Goal: Find specific page/section: Locate item on page

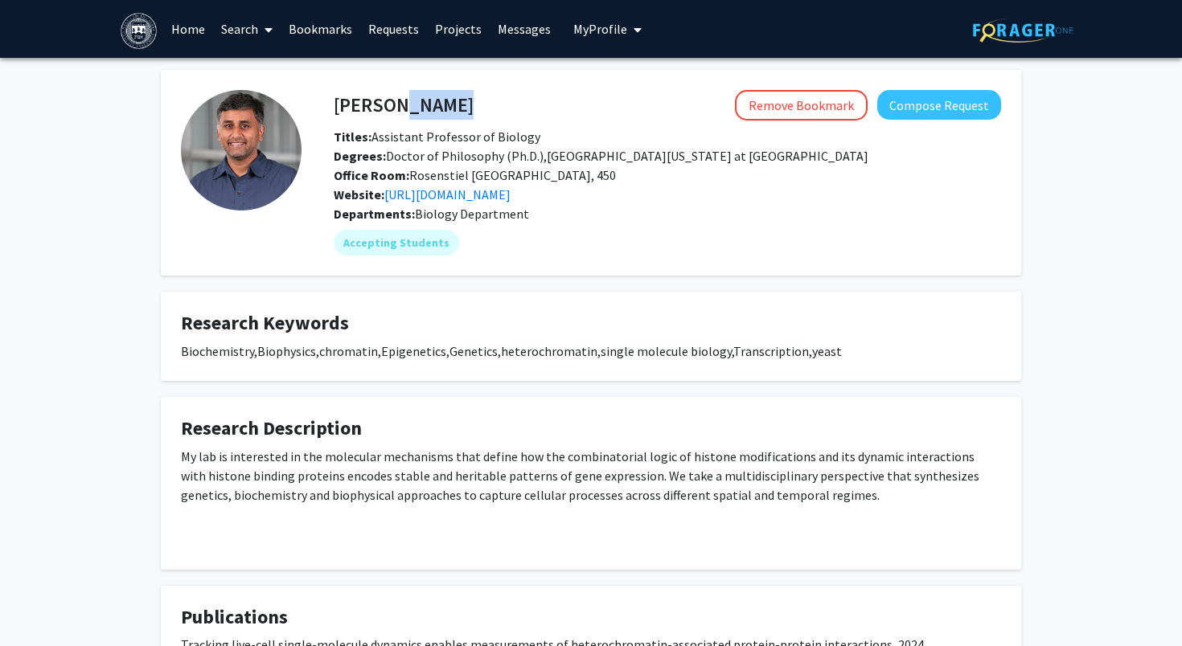
drag, startPoint x: 394, startPoint y: 107, endPoint x: 526, endPoint y: 113, distance: 132.0
click at [526, 113] on div "[PERSON_NAME] Remove Bookmark Compose Request" at bounding box center [667, 105] width 691 height 31
click at [526, 113] on div "Remove Bookmark Compose Request" at bounding box center [736, 105] width 527 height 31
drag, startPoint x: 407, startPoint y: 107, endPoint x: 539, endPoint y: 112, distance: 132.7
click at [539, 112] on div "[PERSON_NAME] Remove Bookmark Compose Request" at bounding box center [667, 105] width 691 height 31
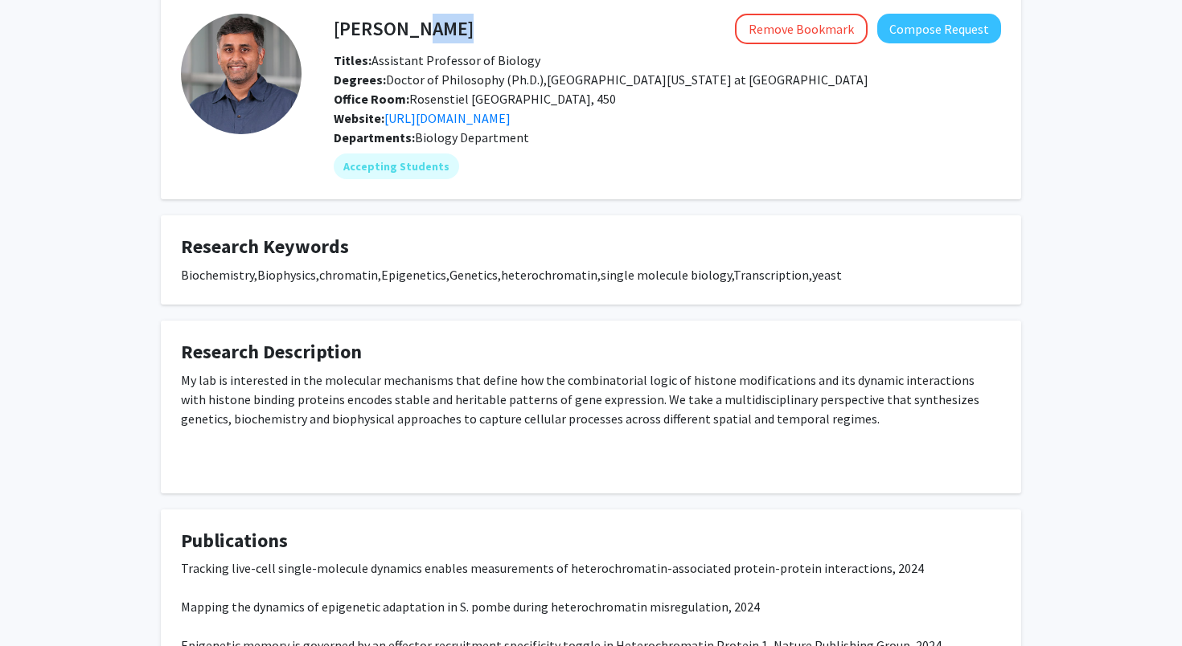
scroll to position [144, 0]
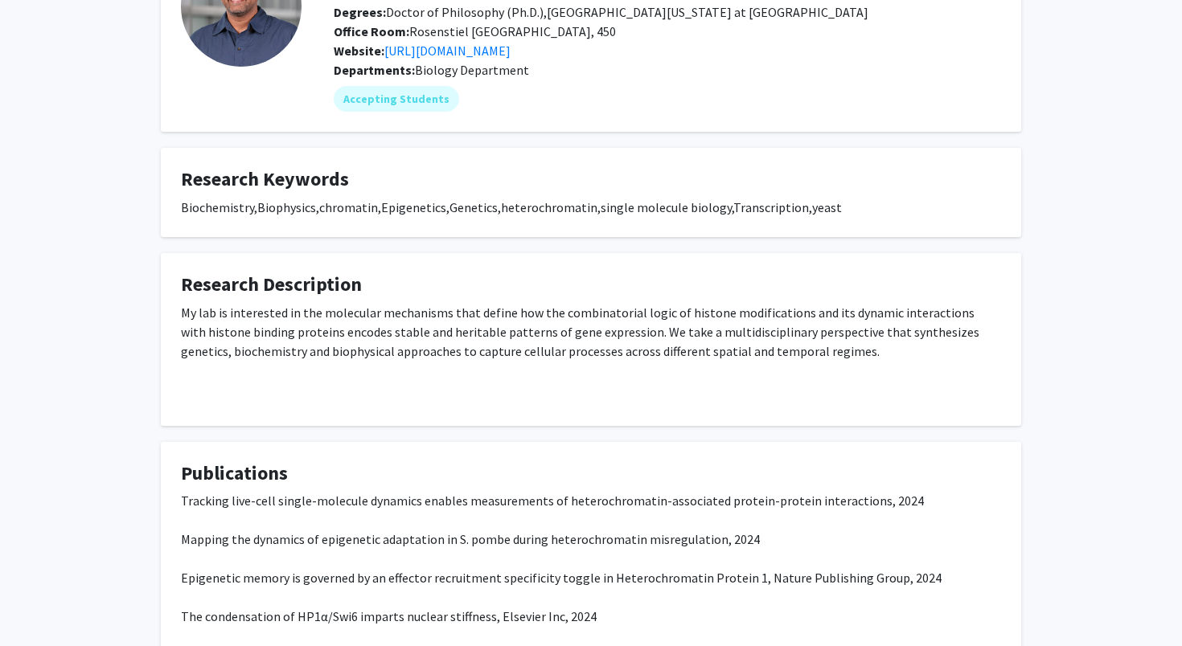
drag, startPoint x: 476, startPoint y: 298, endPoint x: 727, endPoint y: 335, distance: 253.5
click at [724, 334] on fg-card "Research Description My lab is interested in the molecular mechanisms that defi…" at bounding box center [591, 339] width 860 height 173
click at [727, 335] on div "My lab is interested in the molecular mechanisms that define how the combinator…" at bounding box center [591, 348] width 820 height 90
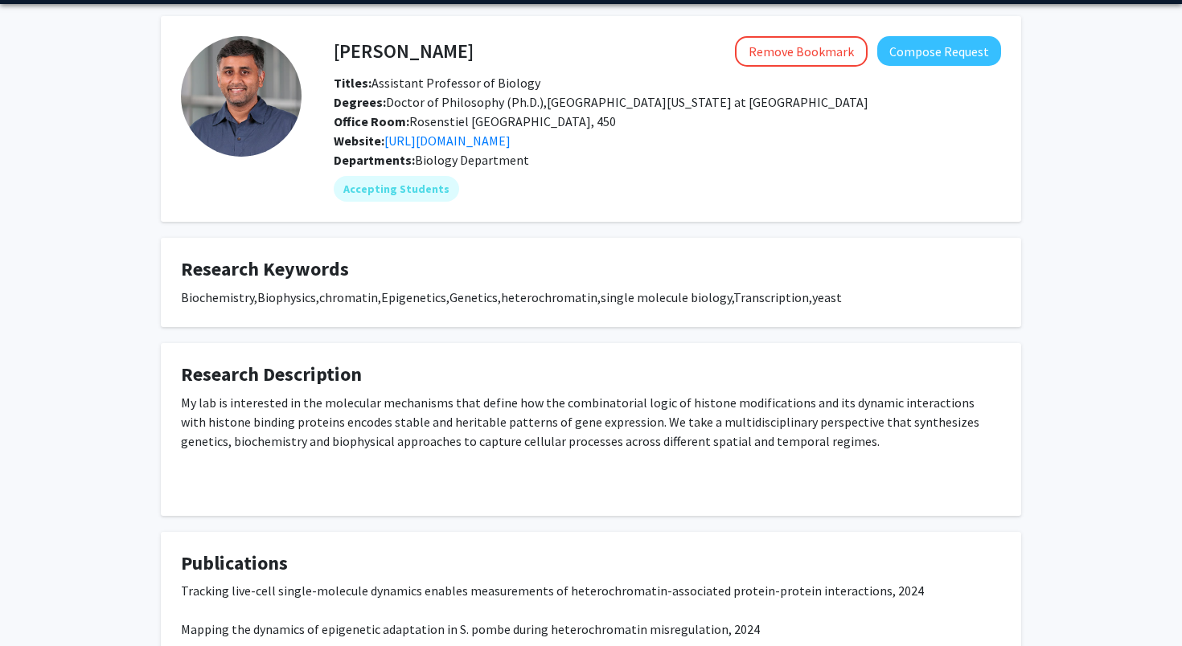
scroll to position [0, 0]
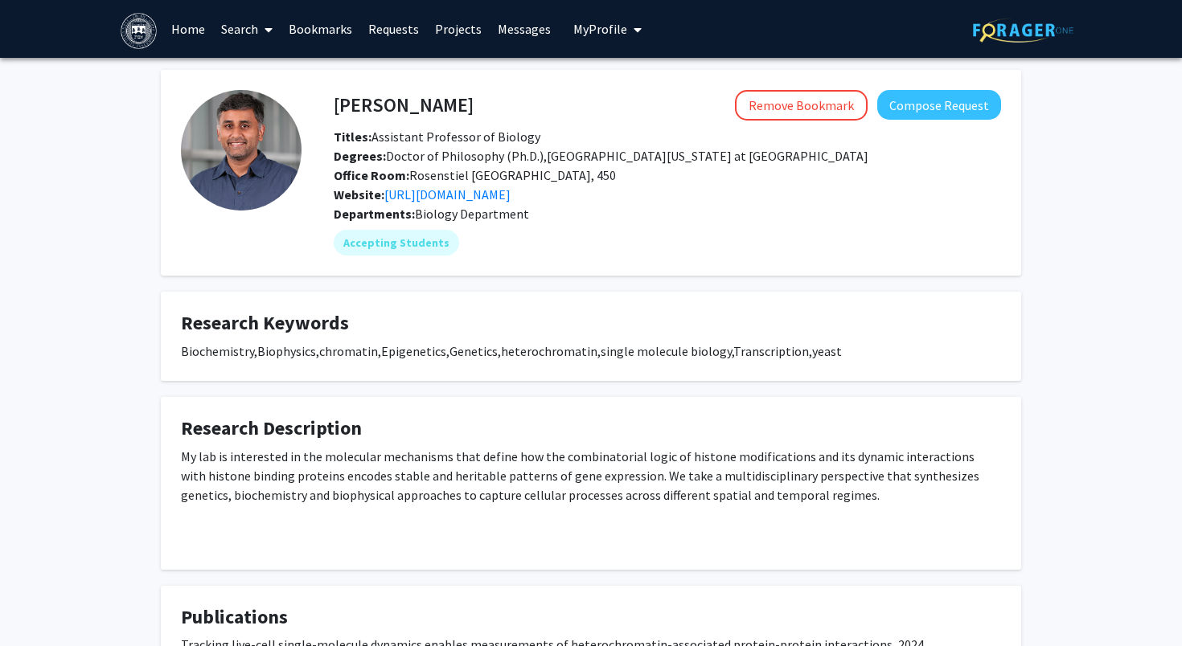
click at [499, 204] on div "Departments: Biology Department" at bounding box center [667, 213] width 667 height 19
click at [501, 196] on link "[URL][DOMAIN_NAME]" at bounding box center [447, 194] width 126 height 16
